Goal: Ask a question

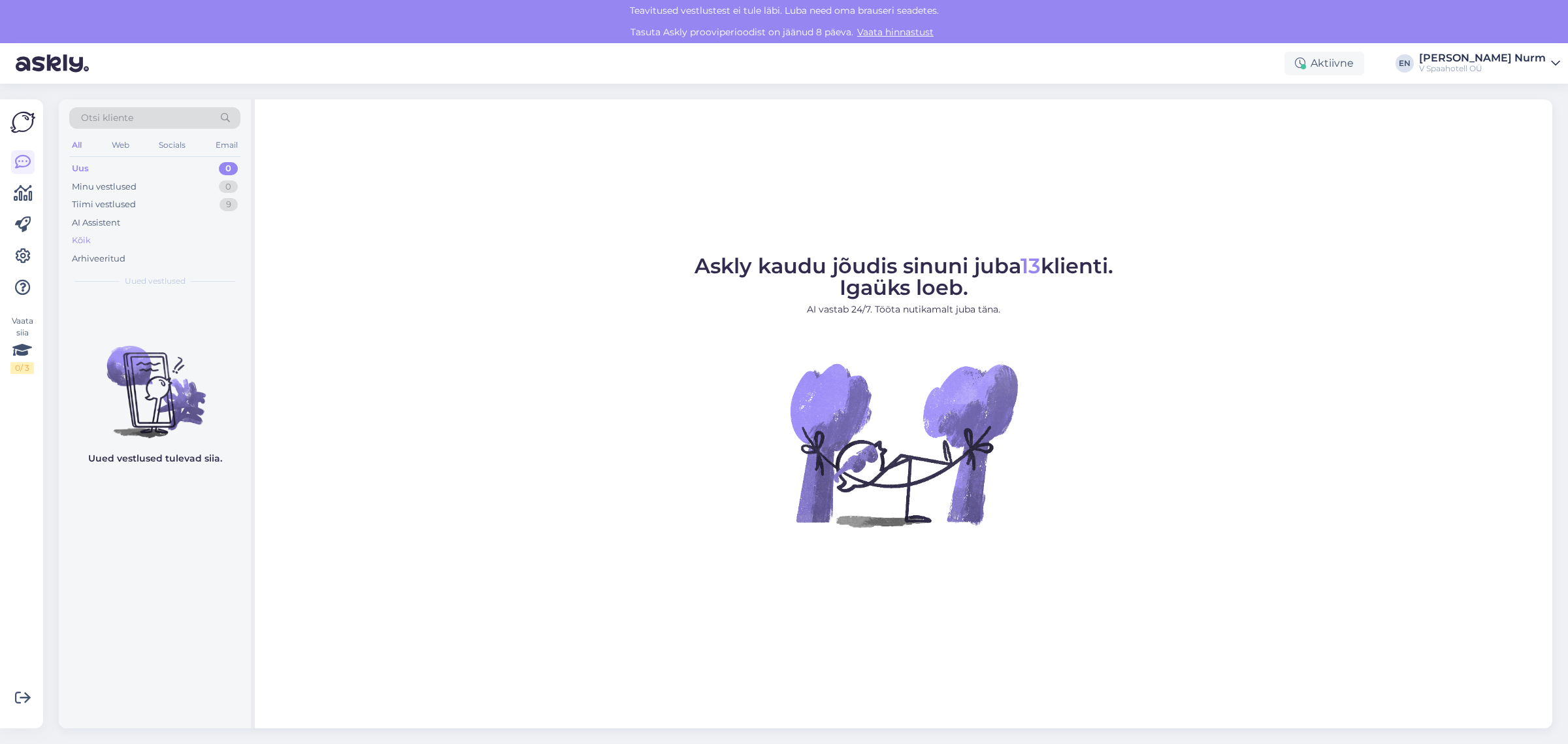
click at [100, 240] on div "Kõik" at bounding box center [155, 240] width 171 height 18
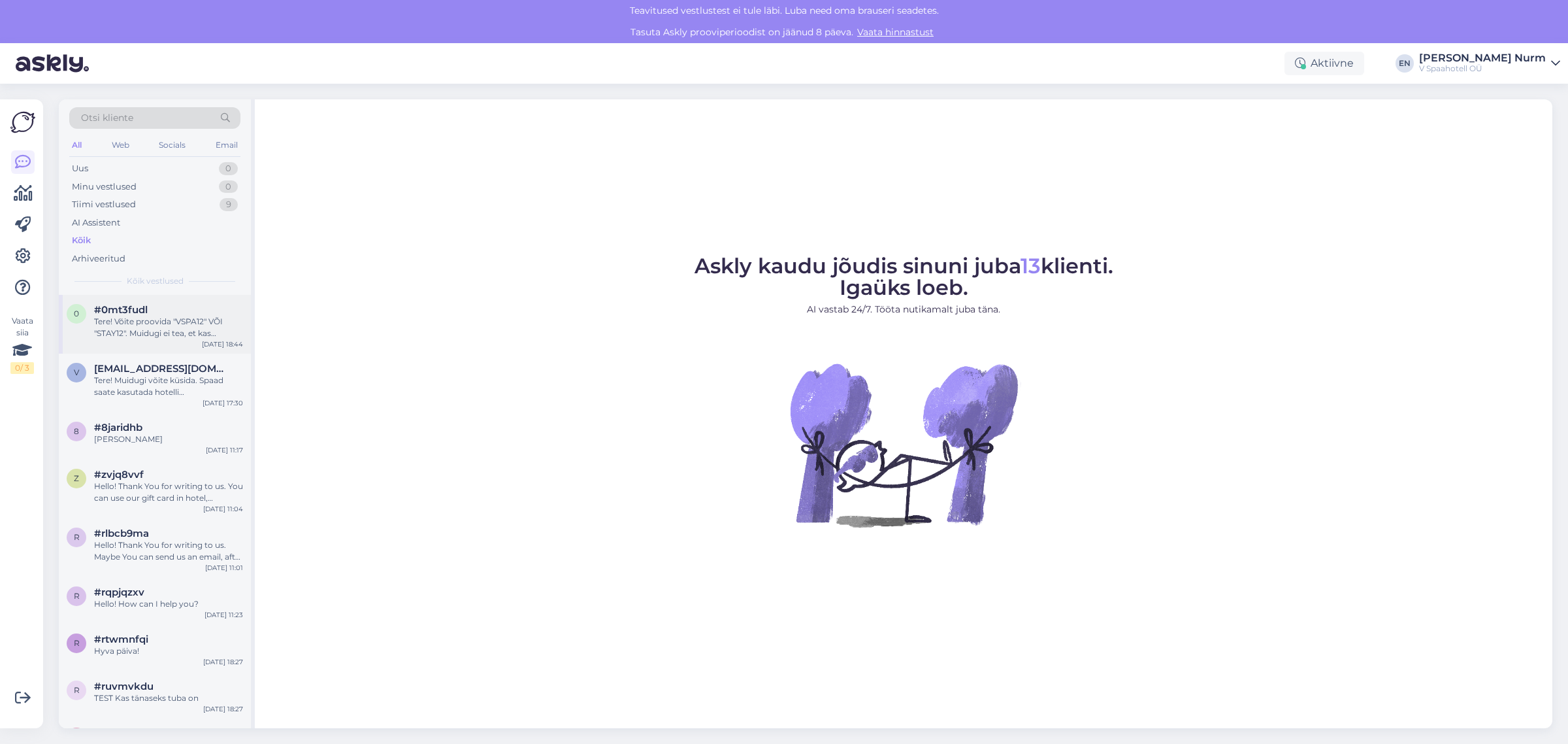
click at [141, 328] on div "Tere! Võite proovida "VSPA12" VÕI "STAY12". Muidugi ei tea, et kas Teie soovitu…" at bounding box center [168, 327] width 149 height 24
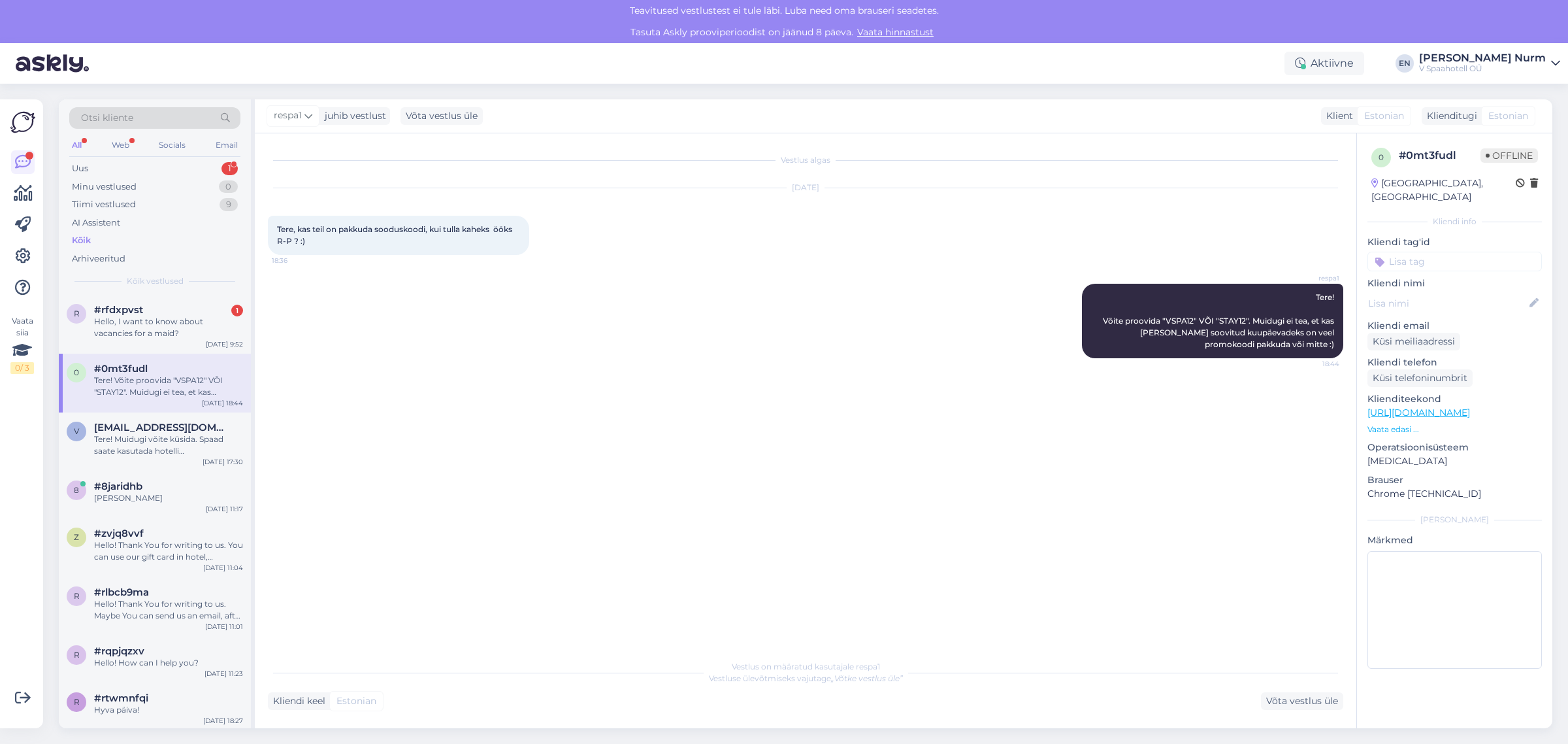
click at [90, 234] on div "Kõik" at bounding box center [82, 240] width 19 height 13
click at [126, 442] on div "Tere! Muidugi võite küsida. Spaad saate kasutada hotelli sisseregistreerimisest…" at bounding box center [168, 445] width 149 height 24
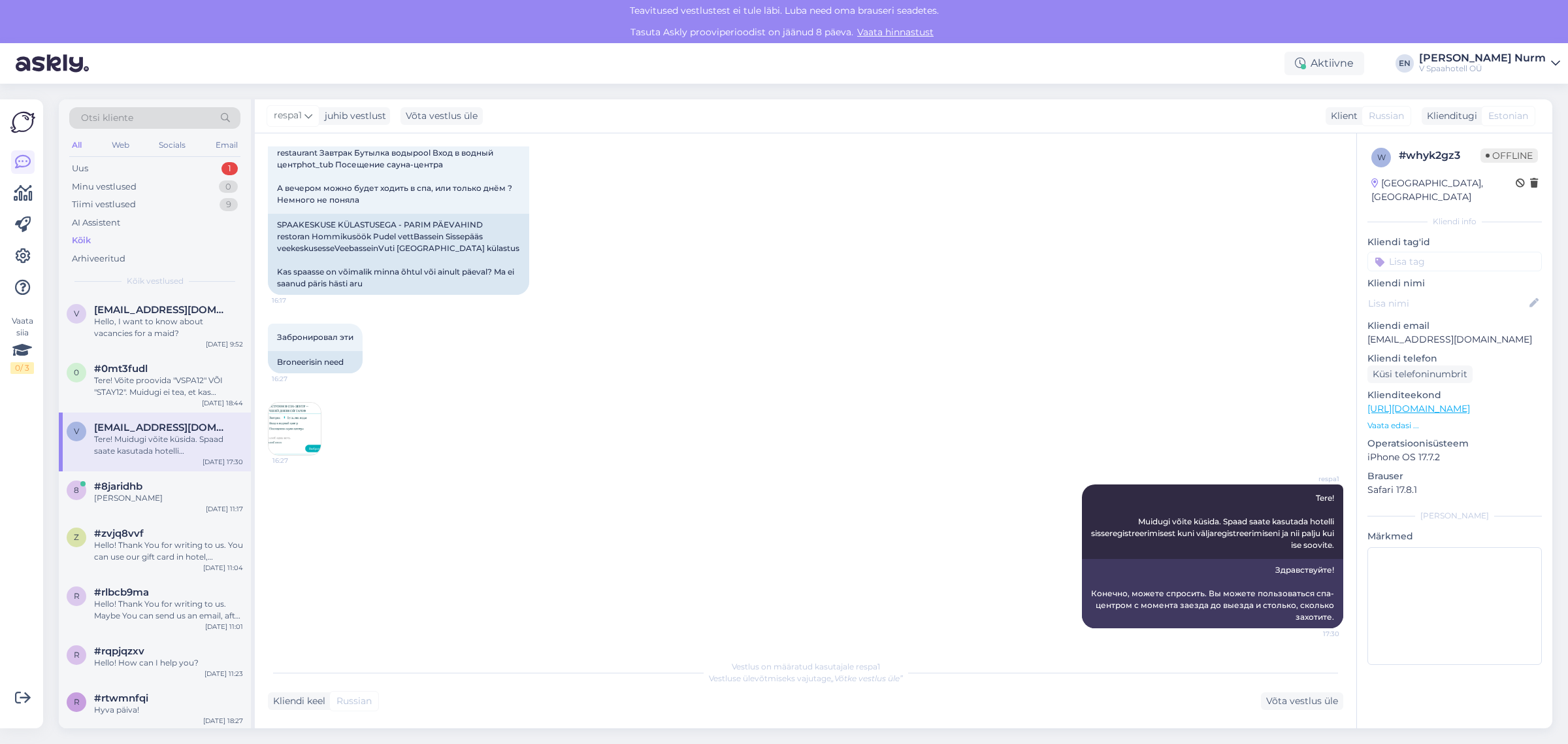
scroll to position [1986, 0]
click at [291, 419] on img at bounding box center [295, 427] width 52 height 52
click at [129, 167] on div "Uus 1" at bounding box center [155, 168] width 171 height 18
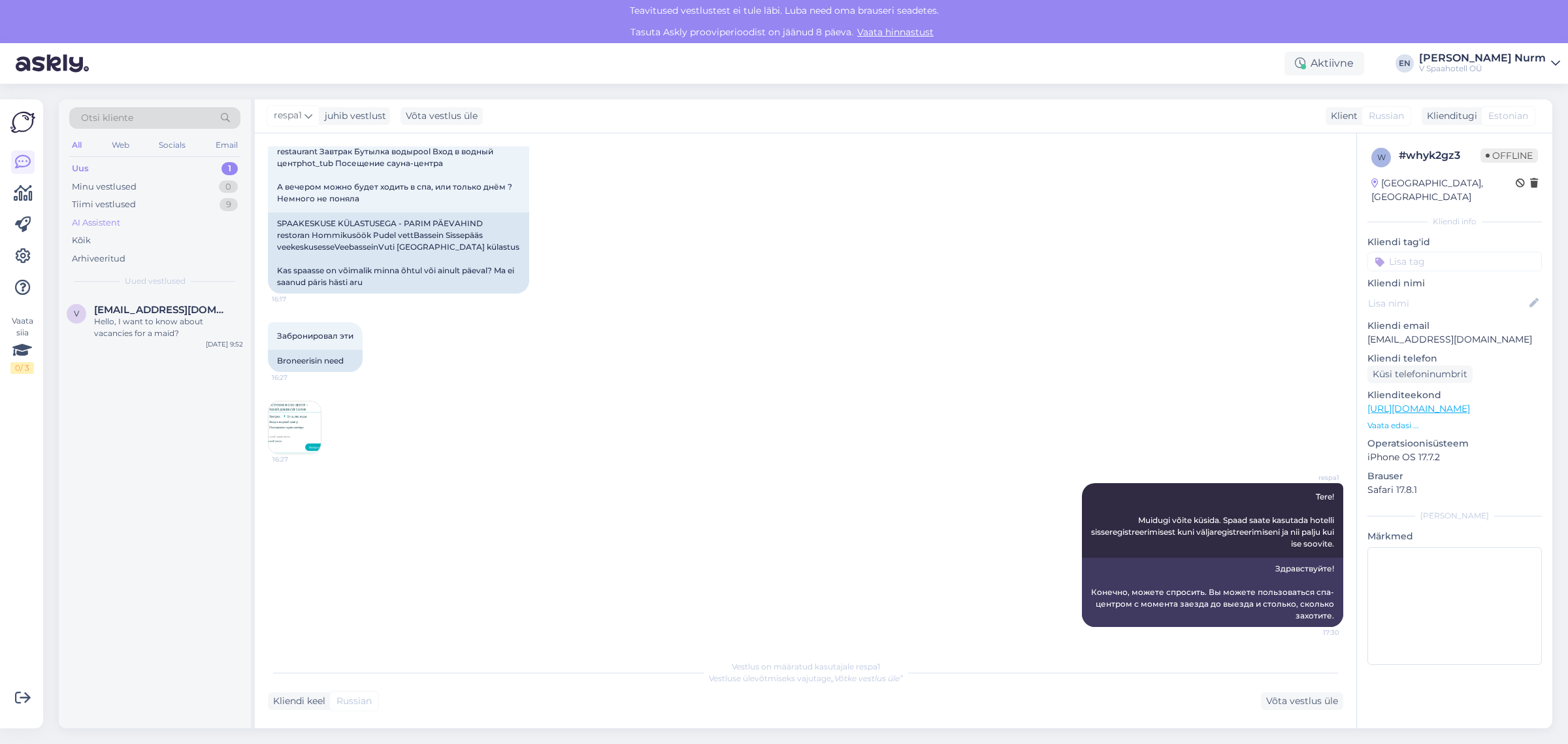
click at [112, 221] on div "AI Assistent" at bounding box center [96, 223] width 48 height 13
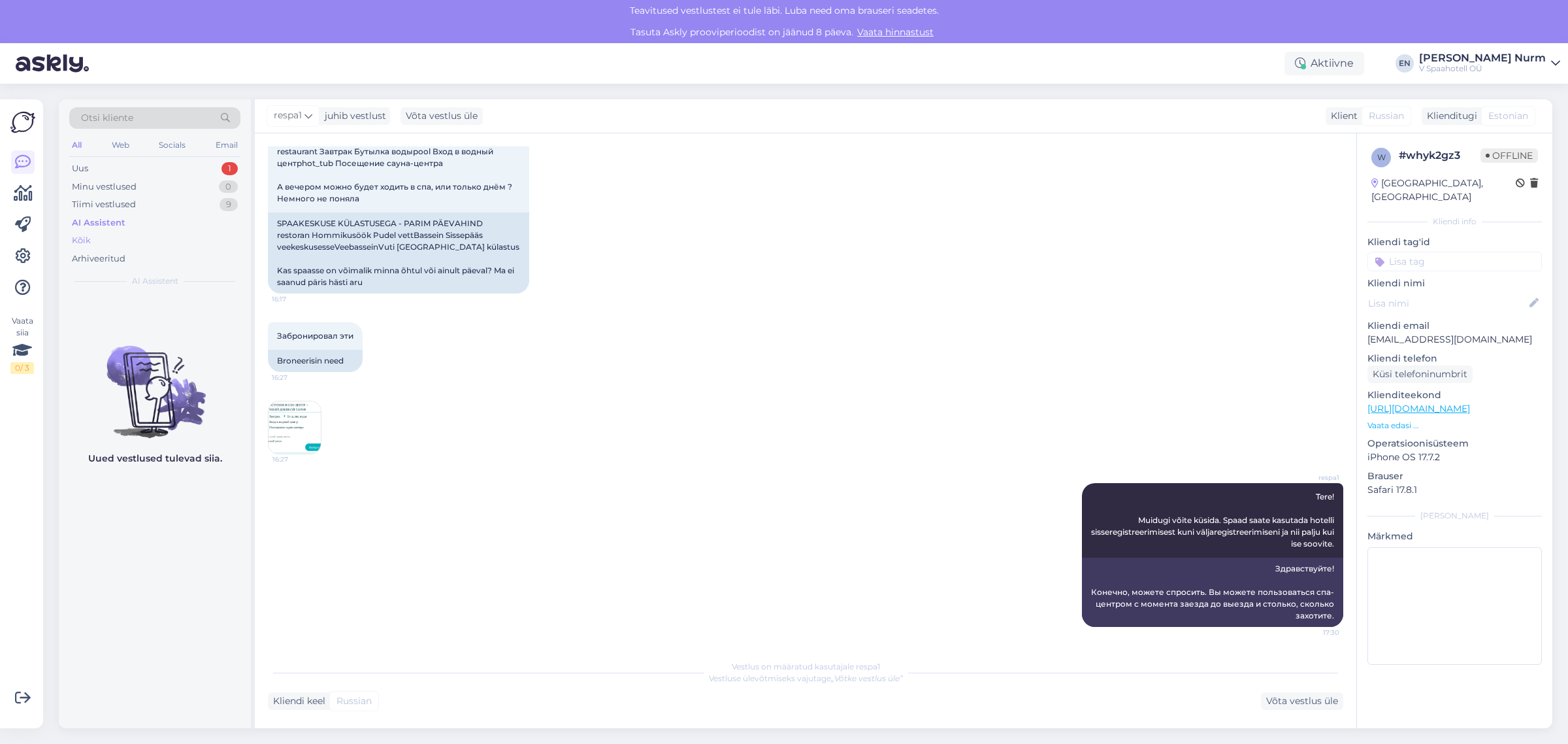
click at [100, 240] on div "Kõik" at bounding box center [155, 240] width 171 height 18
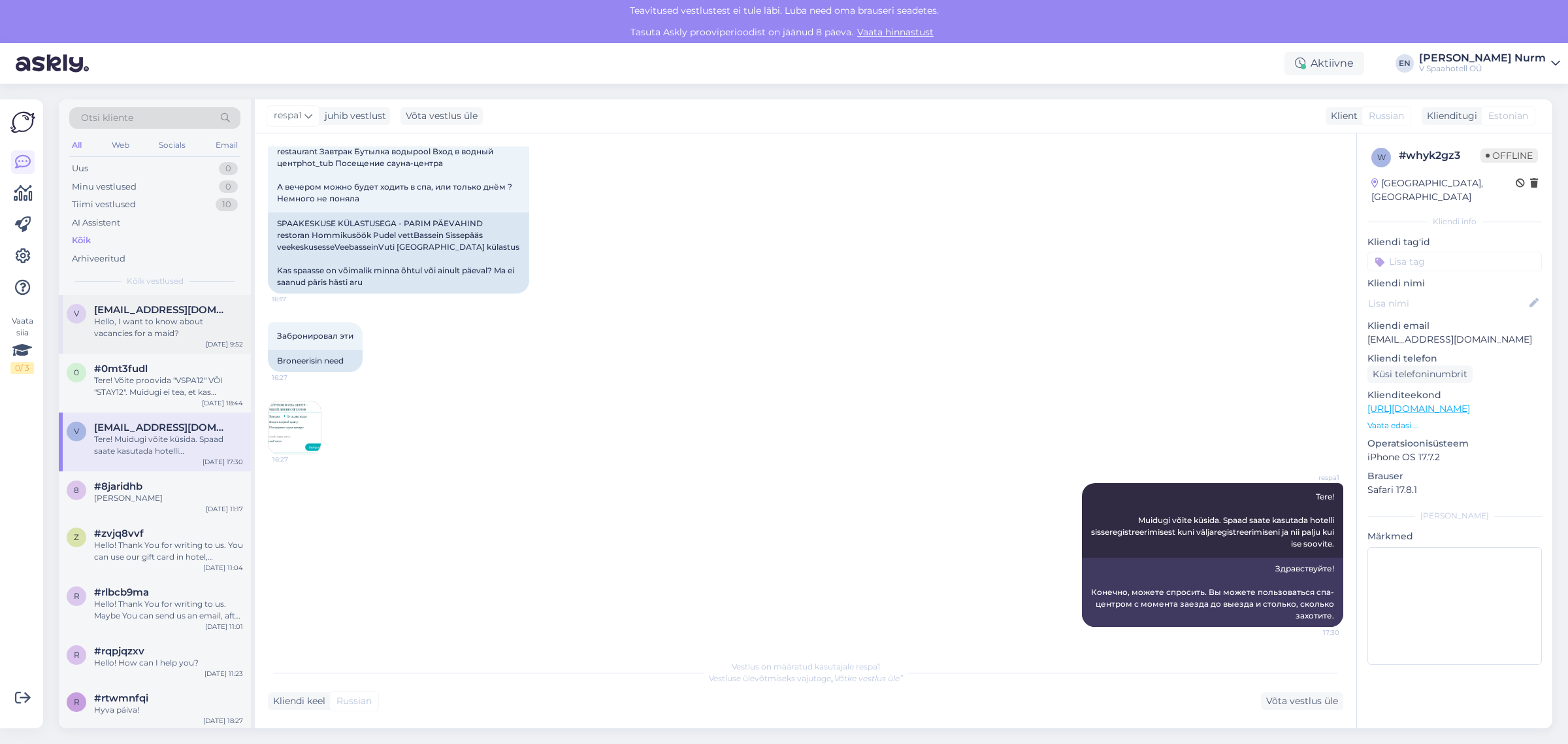
click at [165, 318] on div "Hello, I want to know about vacancies for a maid?" at bounding box center [168, 327] width 149 height 24
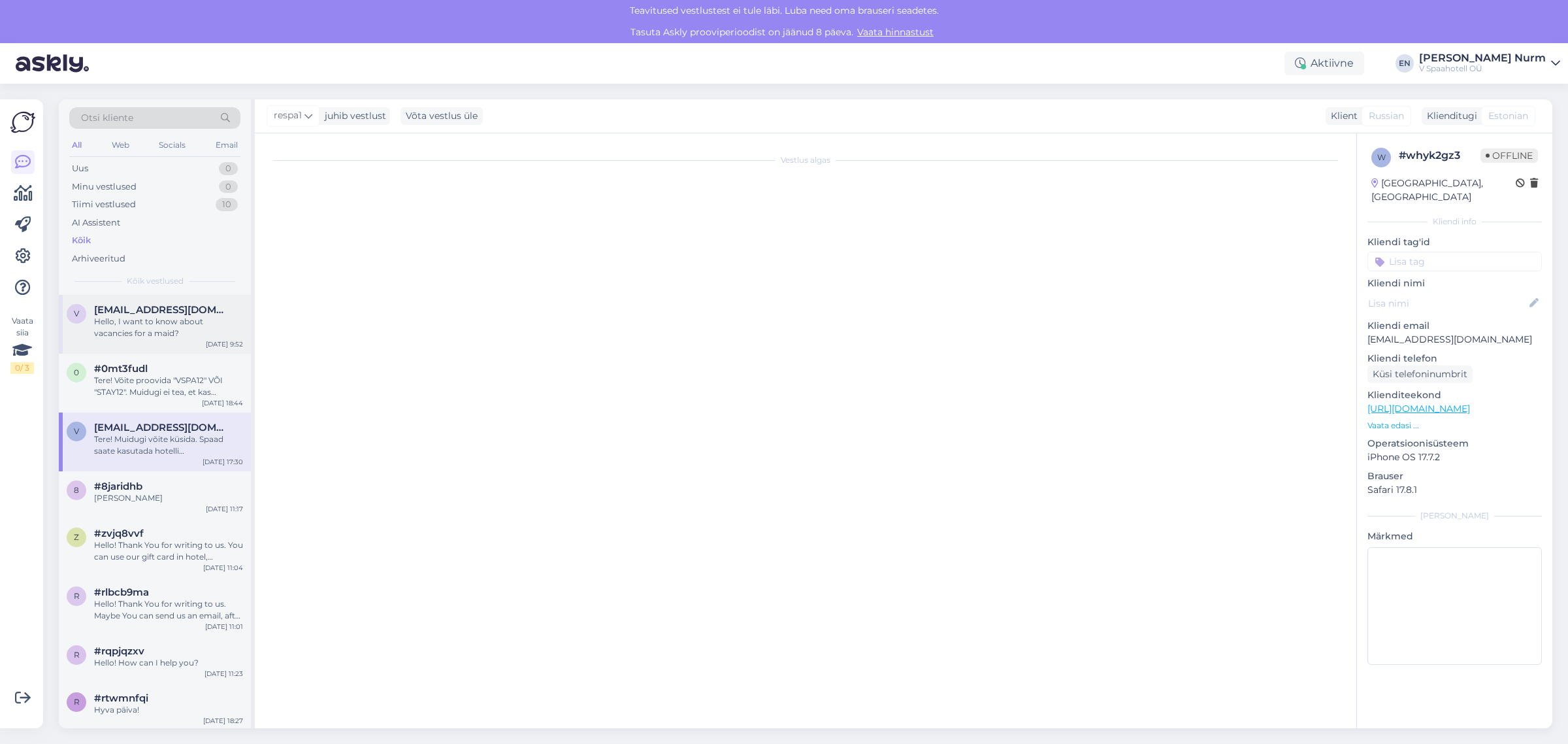
scroll to position [0, 0]
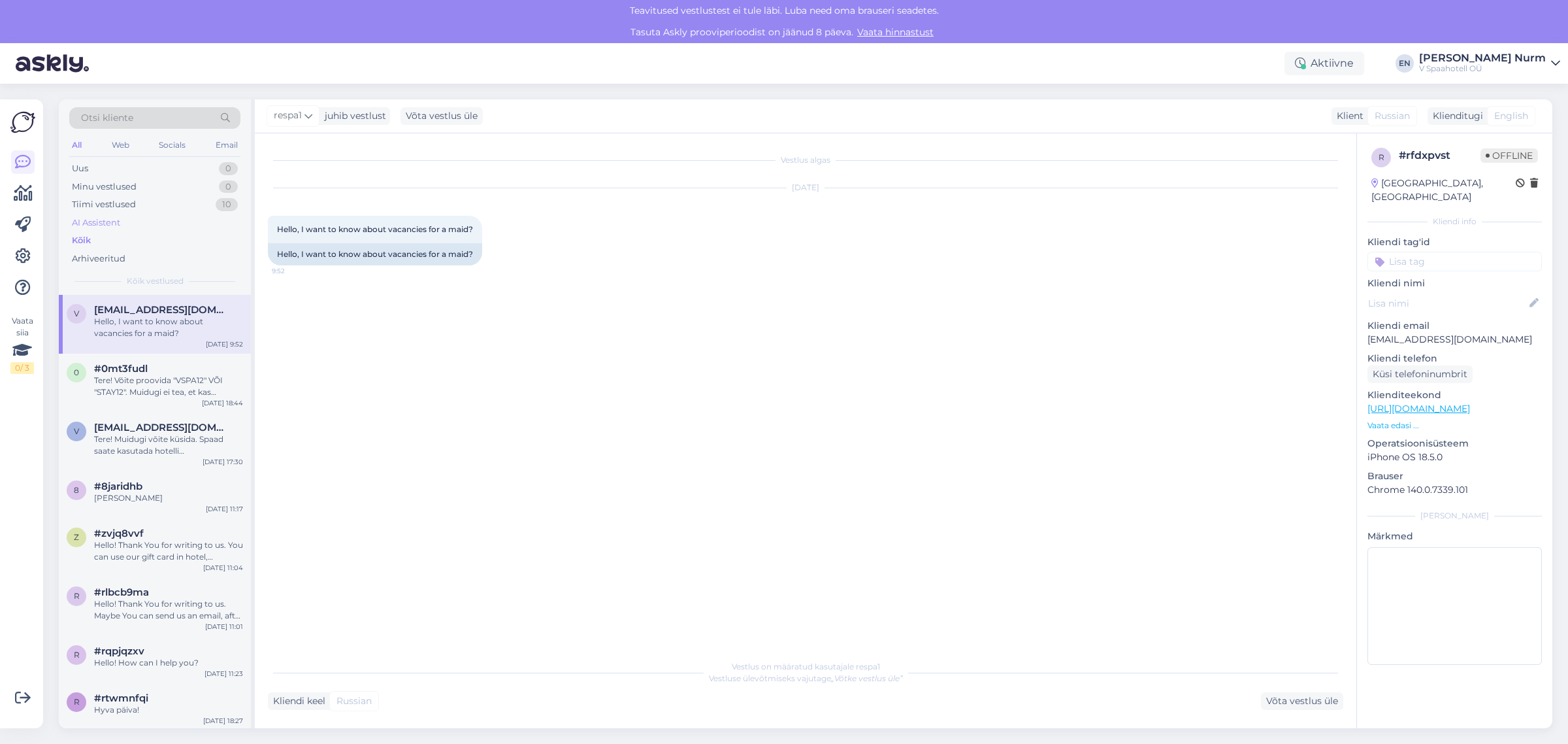
click at [122, 229] on div "AI Assistent" at bounding box center [155, 223] width 171 height 18
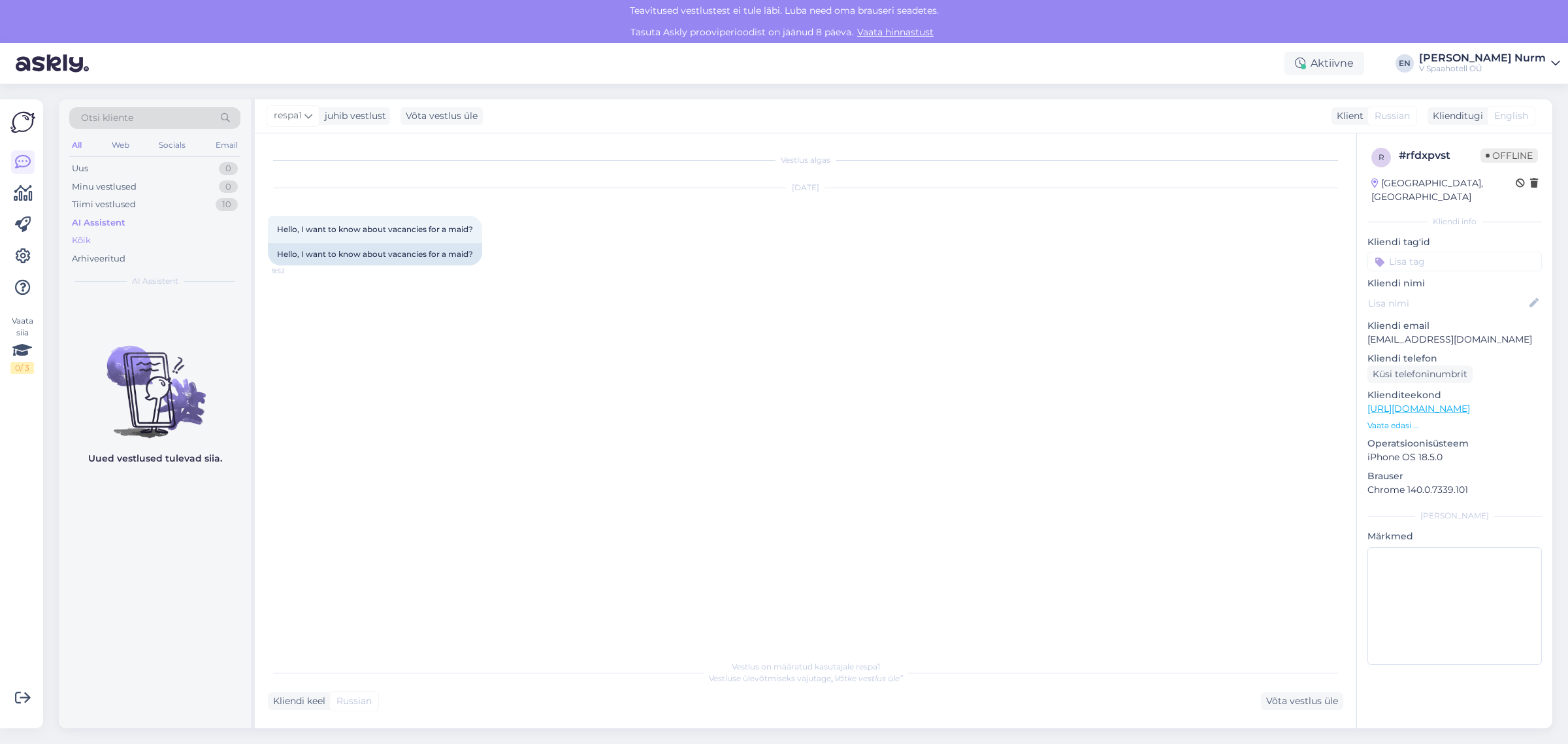
click at [90, 242] on div "Kõik" at bounding box center [155, 240] width 171 height 18
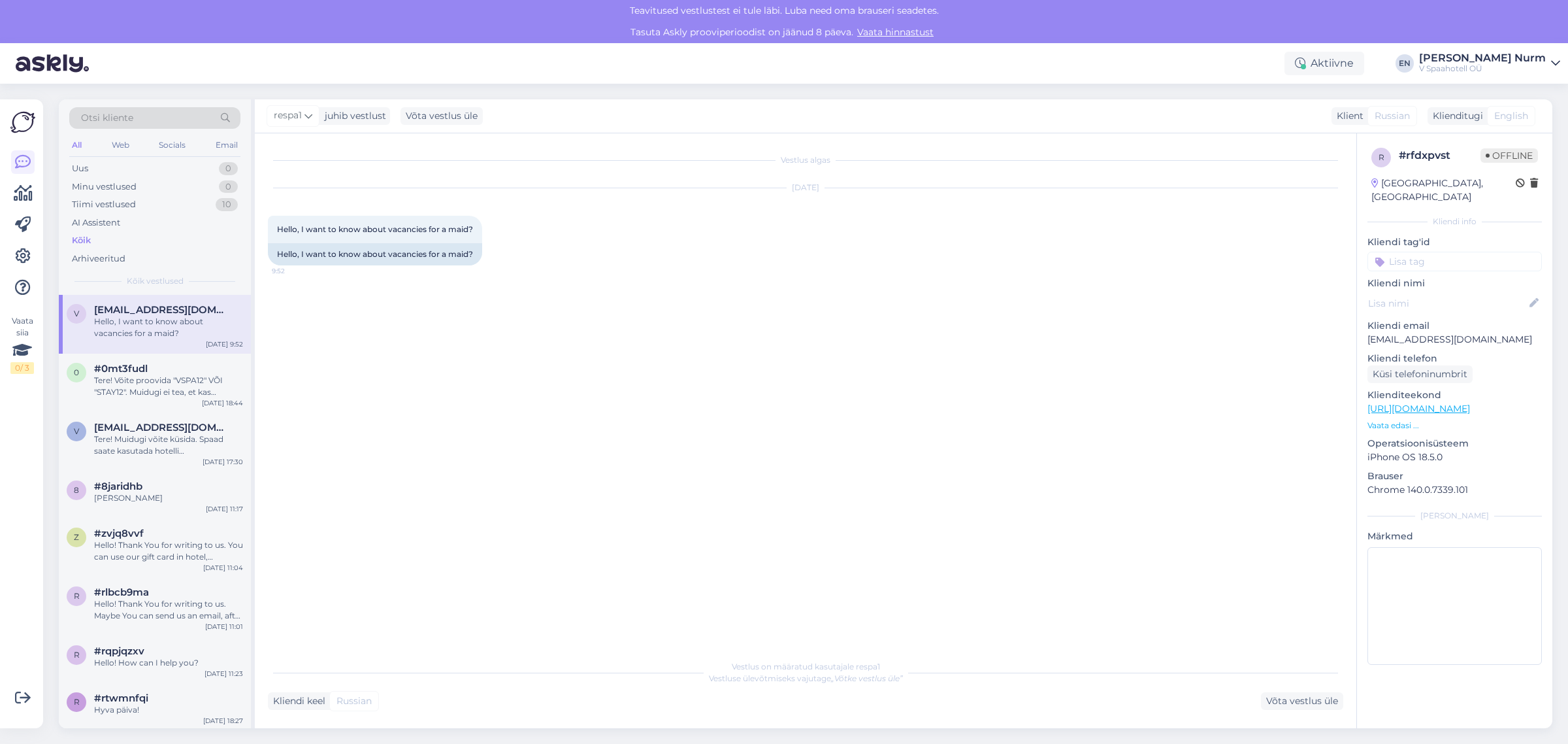
click at [92, 240] on div "Kõik" at bounding box center [155, 240] width 171 height 18
click at [96, 234] on div "Kõik" at bounding box center [155, 240] width 171 height 18
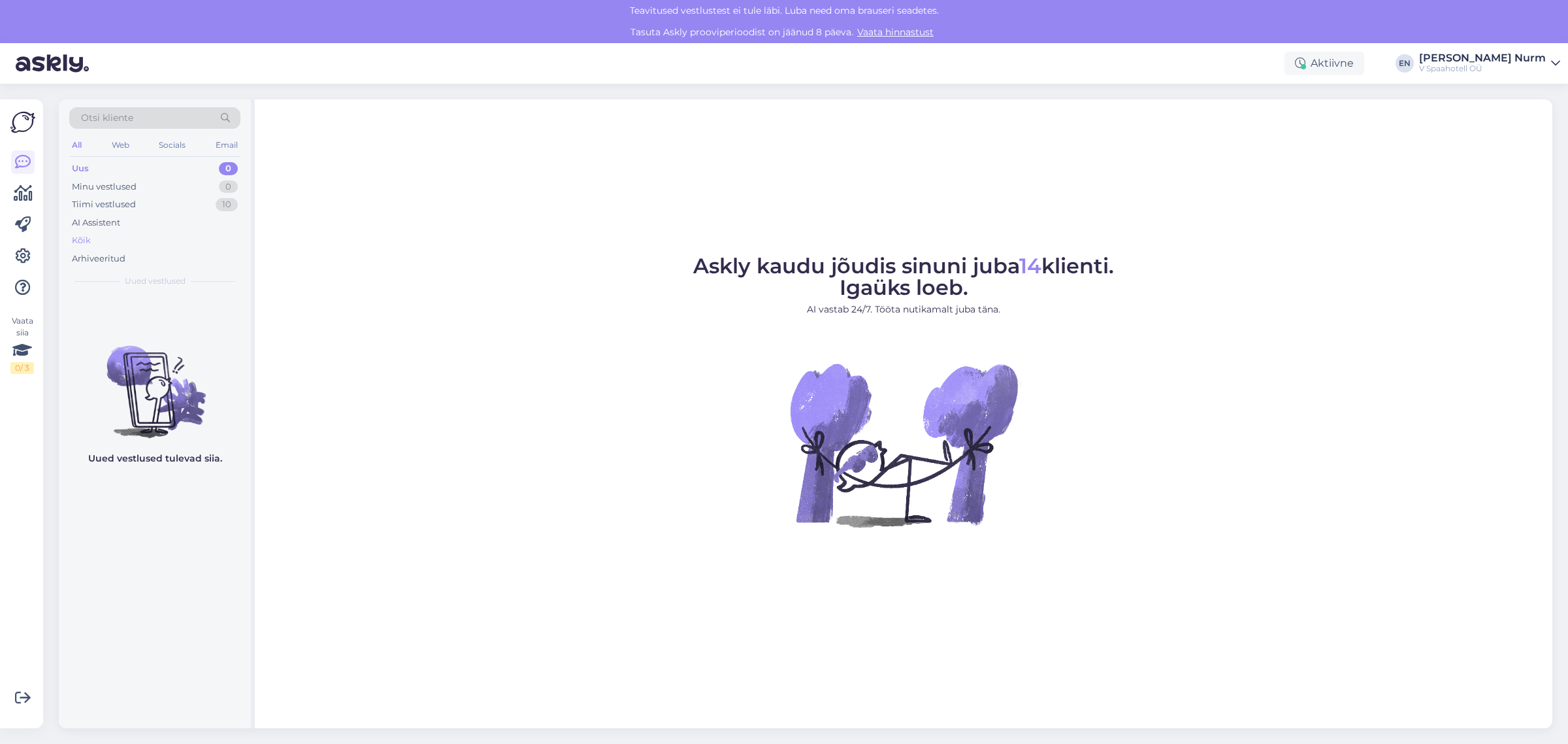
click at [100, 237] on div "Kõik" at bounding box center [155, 240] width 171 height 18
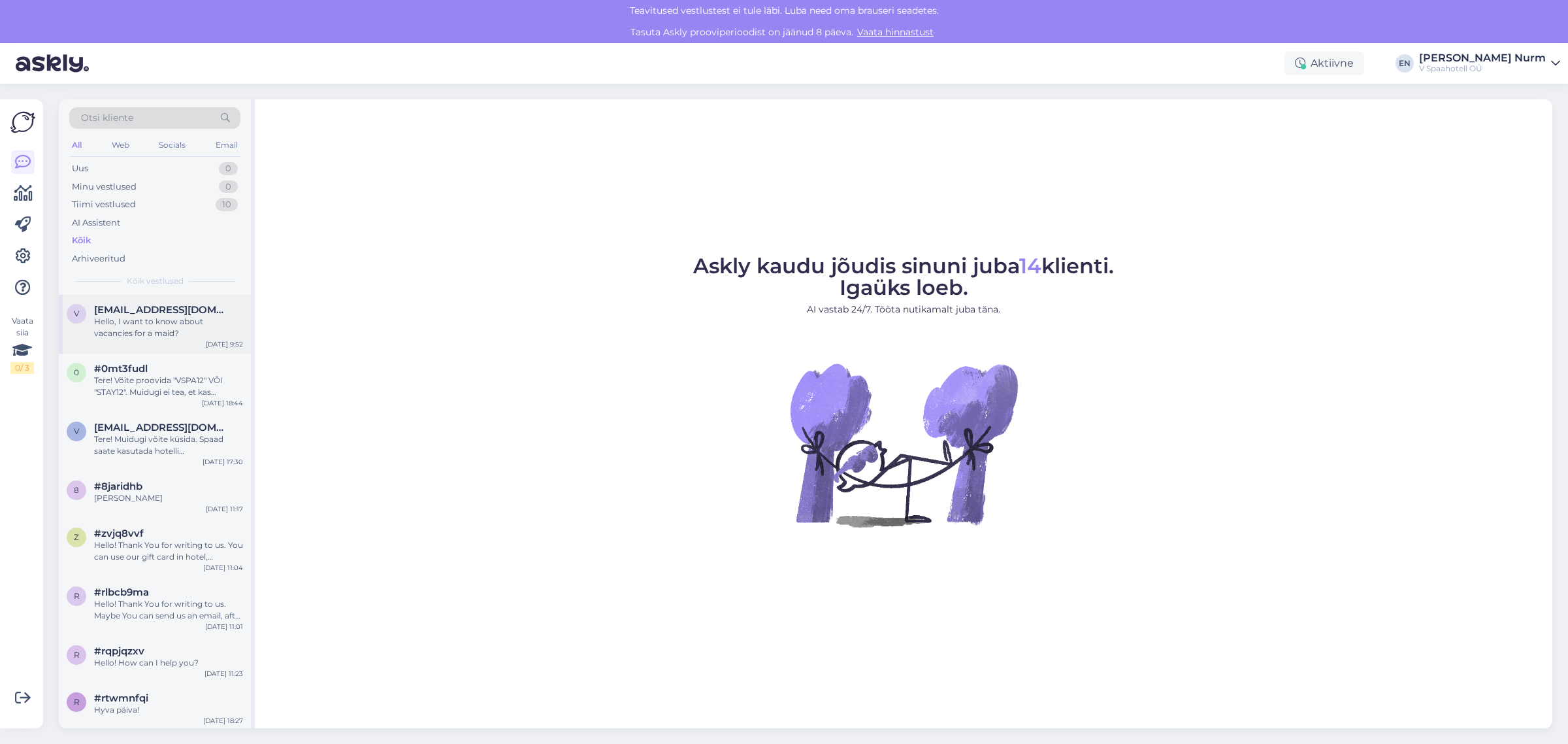
click at [141, 317] on div "Hello, I want to know about vacancies for a maid?" at bounding box center [168, 327] width 149 height 24
